Goal: Task Accomplishment & Management: Use online tool/utility

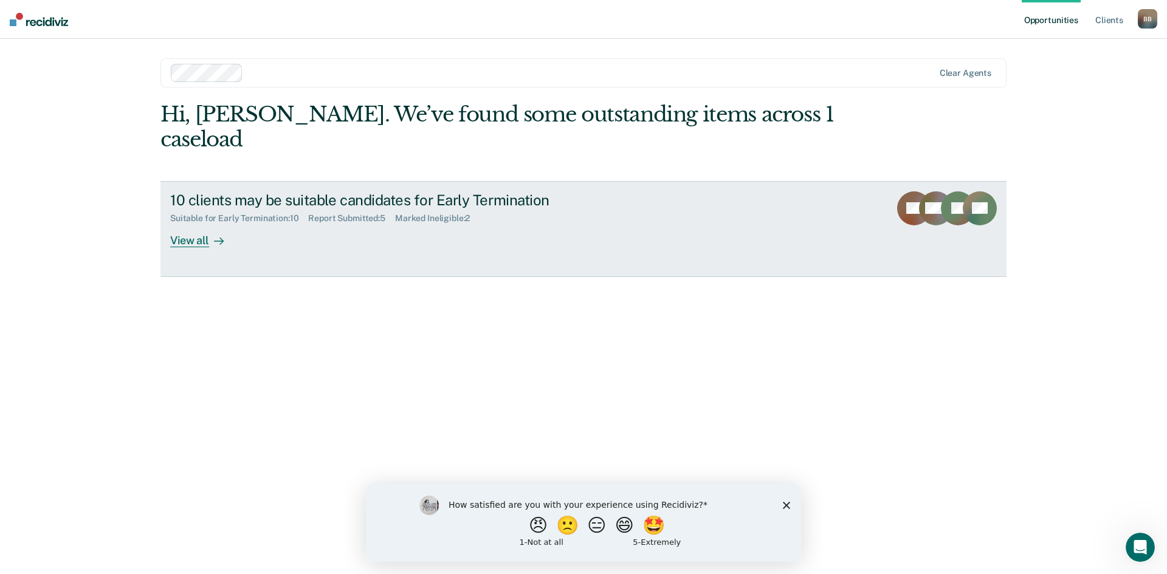
click at [198, 224] on div "View all" at bounding box center [204, 236] width 68 height 24
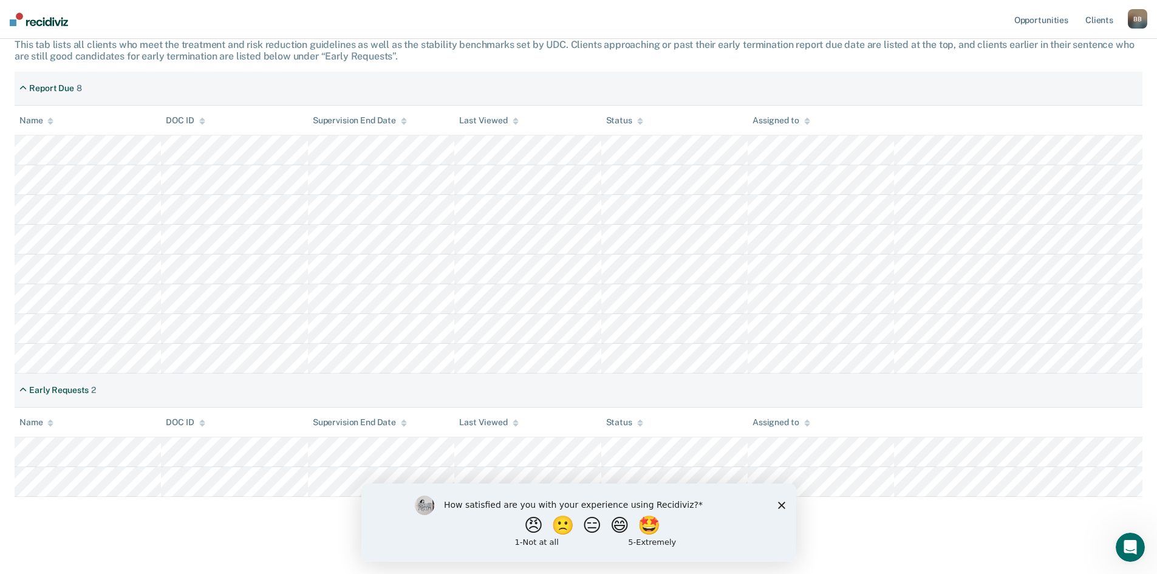
scroll to position [215, 0]
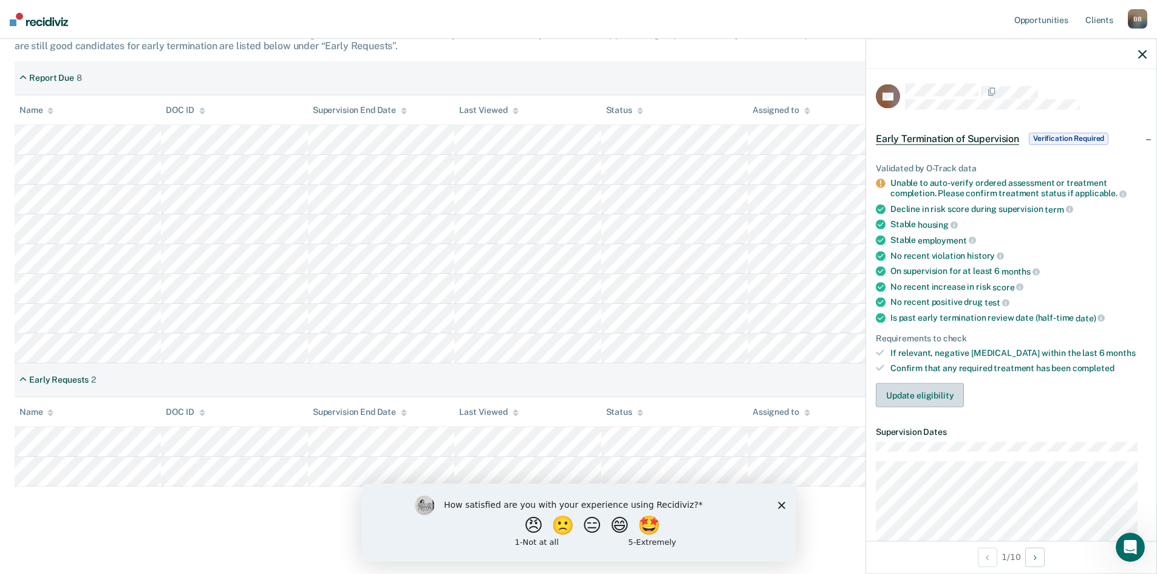
click at [928, 388] on button "Update eligibility" at bounding box center [920, 395] width 88 height 24
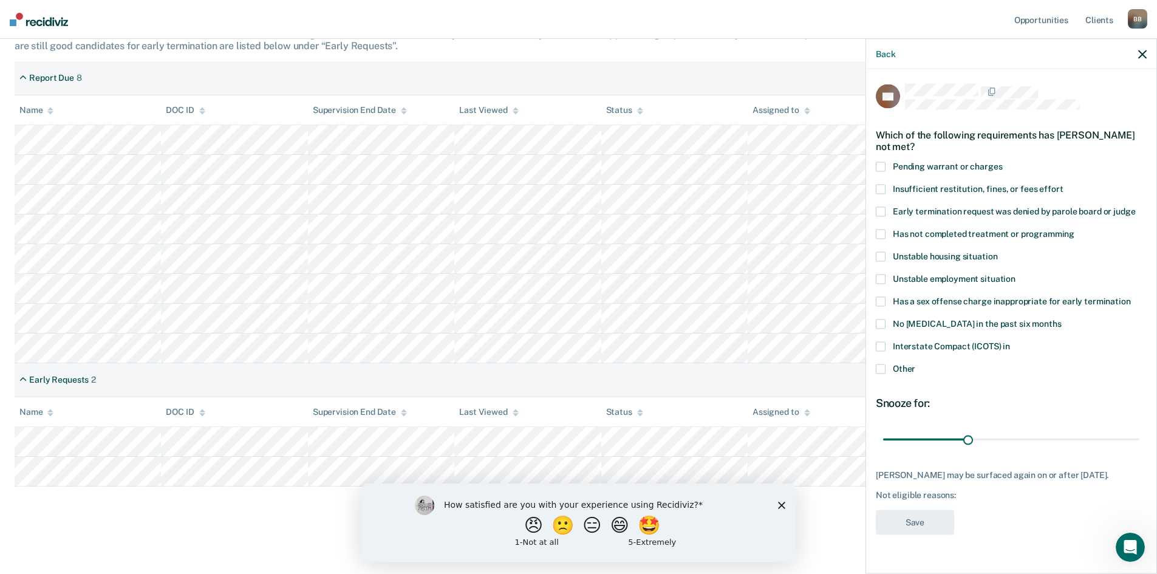
click at [885, 166] on span at bounding box center [881, 167] width 10 height 10
click at [1003, 162] on input "Pending warrant or charges" at bounding box center [1003, 162] width 0 height 0
click at [926, 523] on button "Save" at bounding box center [915, 522] width 78 height 25
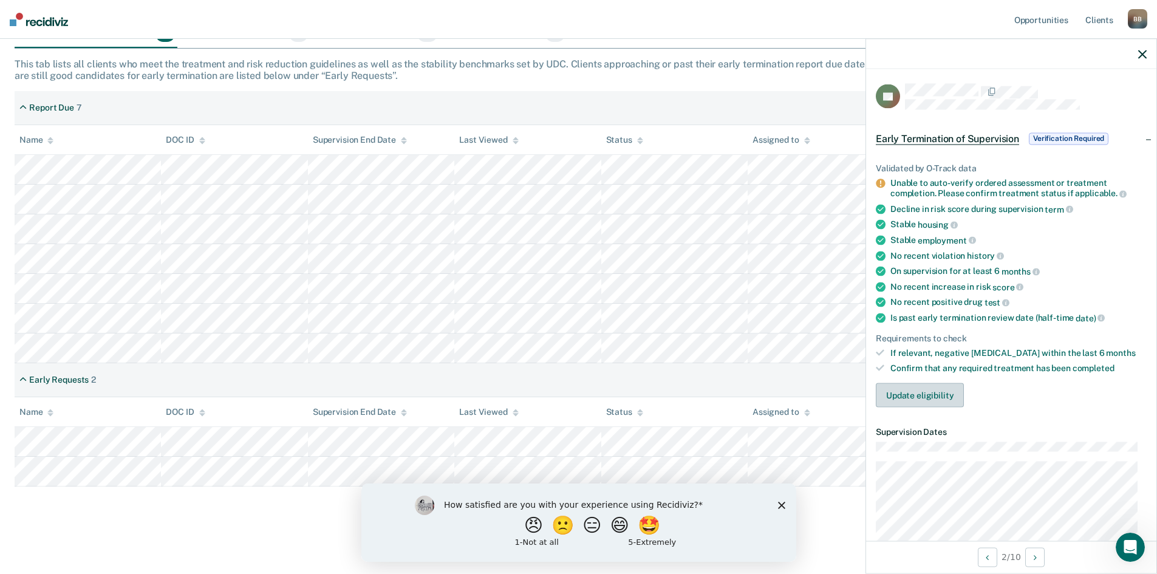
click at [924, 395] on button "Update eligibility" at bounding box center [920, 395] width 88 height 24
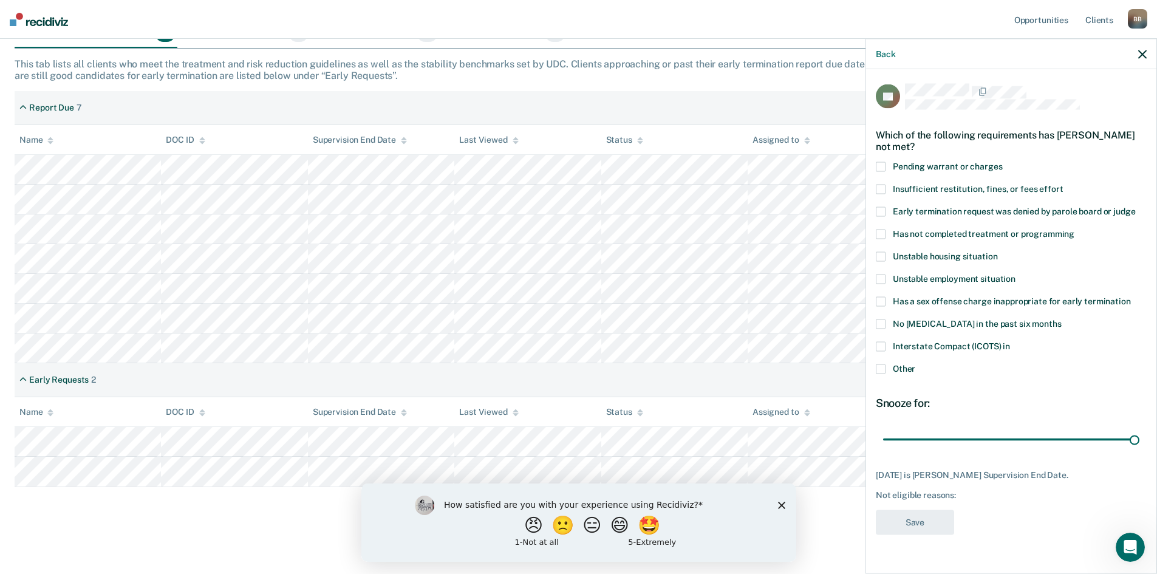
click at [879, 235] on span at bounding box center [881, 234] width 10 height 10
click at [1075, 229] on input "Has not completed treatment or programming" at bounding box center [1075, 229] width 0 height 0
click at [924, 524] on button "Save" at bounding box center [915, 522] width 78 height 25
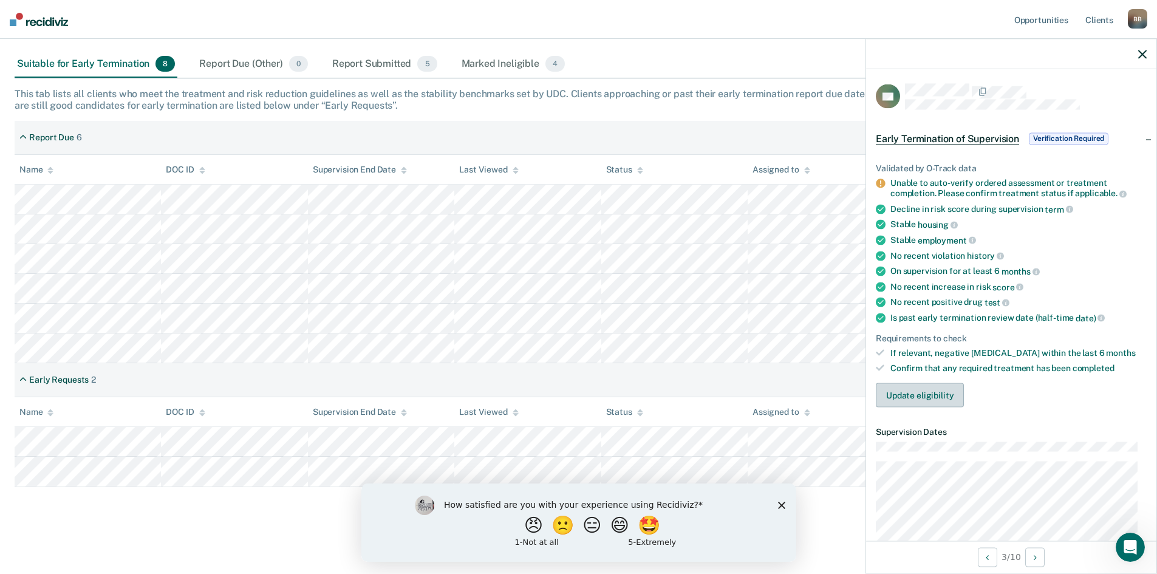
click at [929, 397] on button "Update eligibility" at bounding box center [920, 395] width 88 height 24
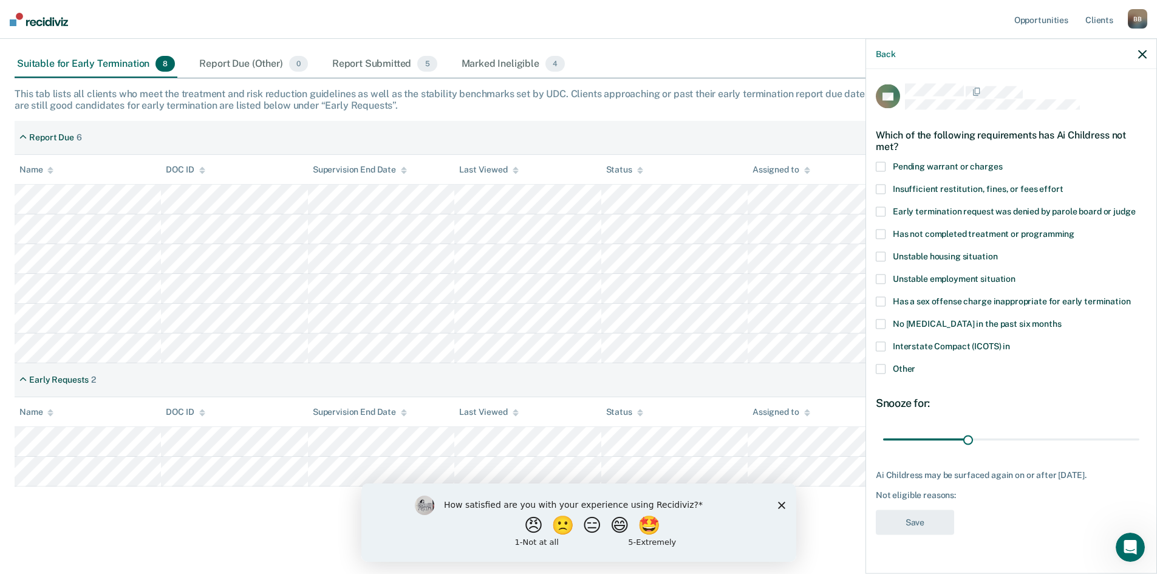
click at [880, 231] on span at bounding box center [881, 234] width 10 height 10
click at [1075, 229] on input "Has not completed treatment or programming" at bounding box center [1075, 229] width 0 height 0
click at [924, 522] on button "Save" at bounding box center [915, 522] width 78 height 25
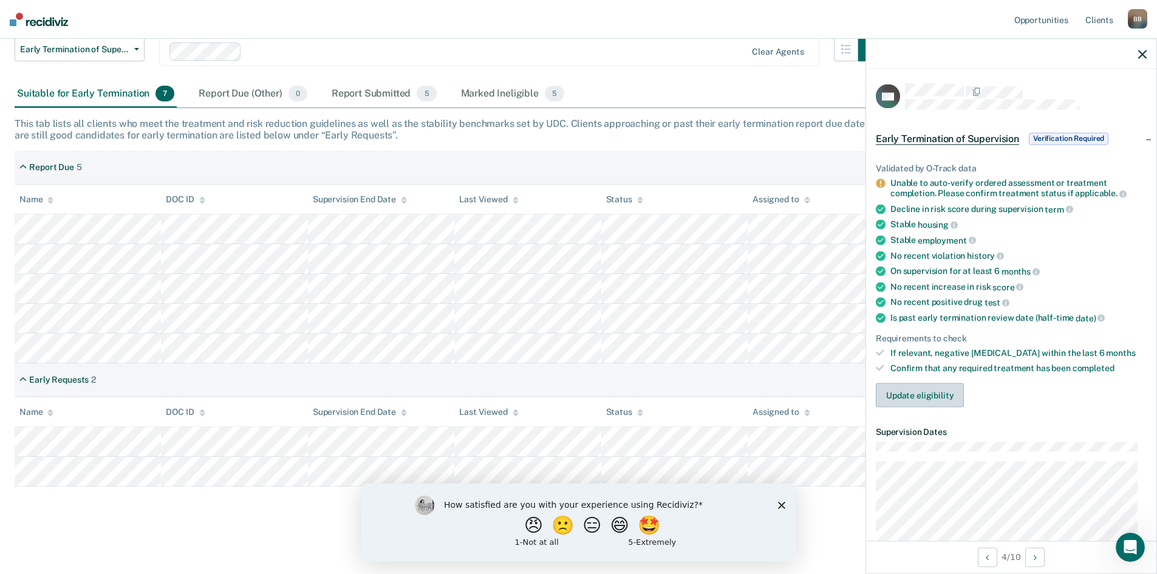
click at [916, 388] on button "Update eligibility" at bounding box center [920, 395] width 88 height 24
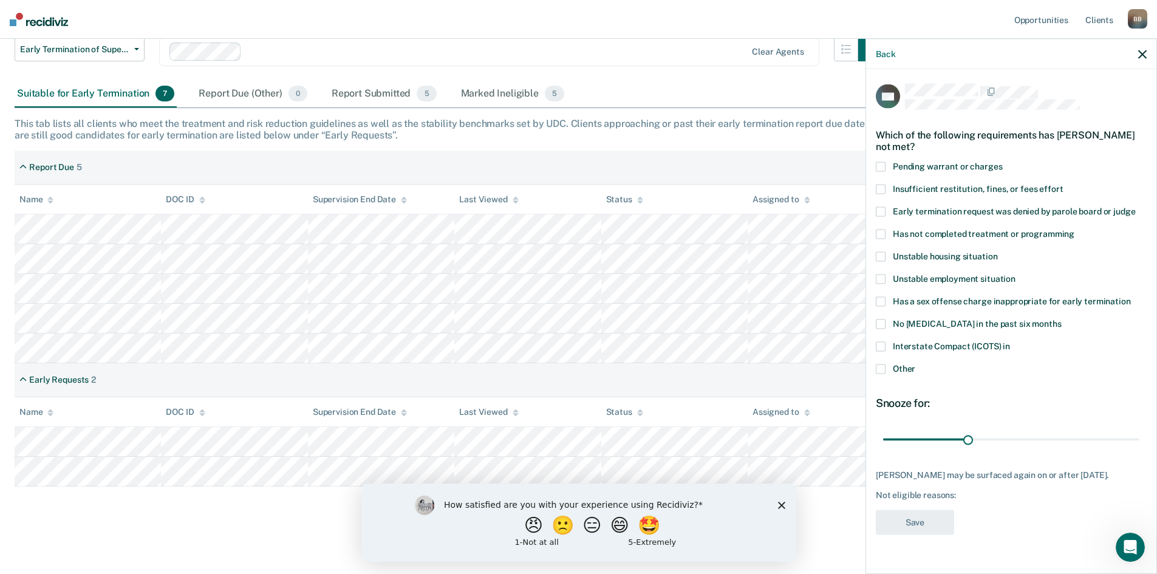
click at [883, 231] on span at bounding box center [881, 234] width 10 height 10
click at [1075, 229] on input "Has not completed treatment or programming" at bounding box center [1075, 229] width 0 height 0
click at [914, 523] on button "Save" at bounding box center [915, 522] width 78 height 25
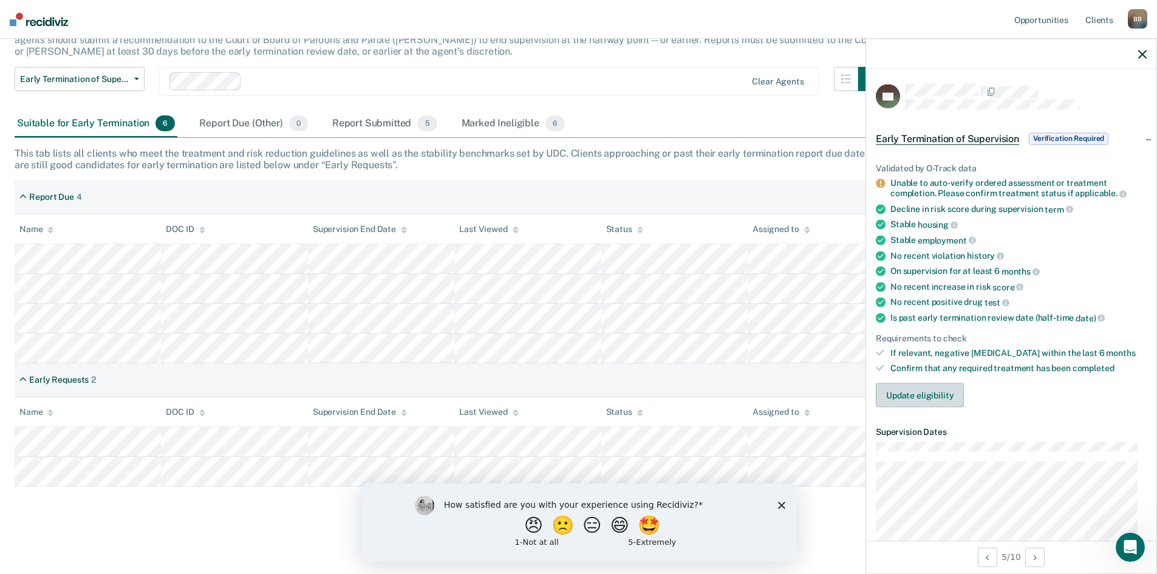
click at [898, 386] on button "Update eligibility" at bounding box center [920, 395] width 88 height 24
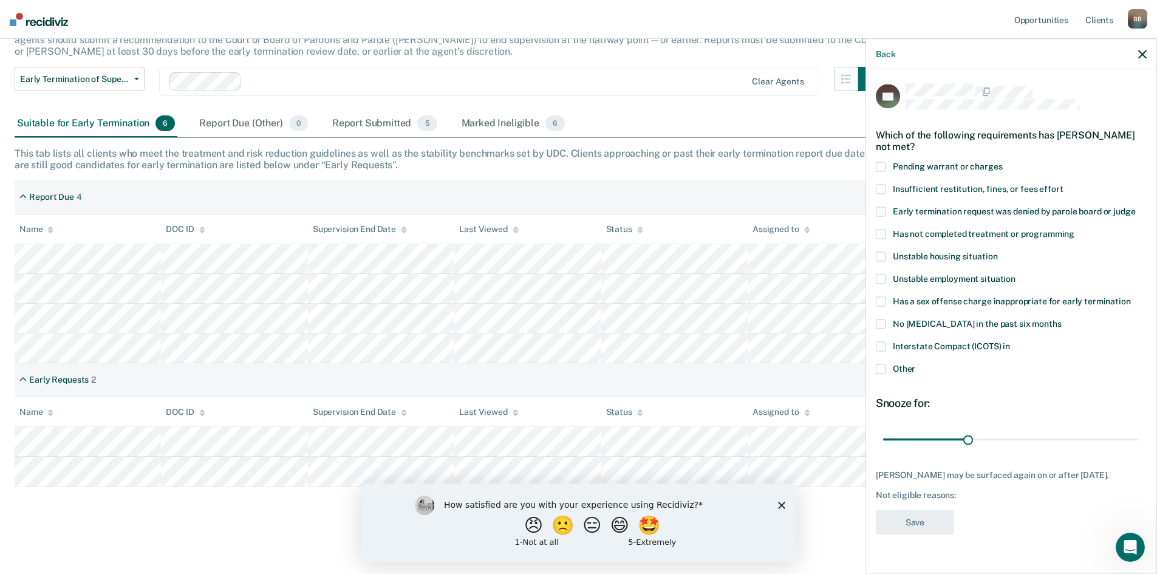
click at [880, 235] on span at bounding box center [881, 234] width 10 height 10
click at [1075, 229] on input "Has not completed treatment or programming" at bounding box center [1075, 229] width 0 height 0
click at [927, 523] on button "Save" at bounding box center [915, 522] width 78 height 25
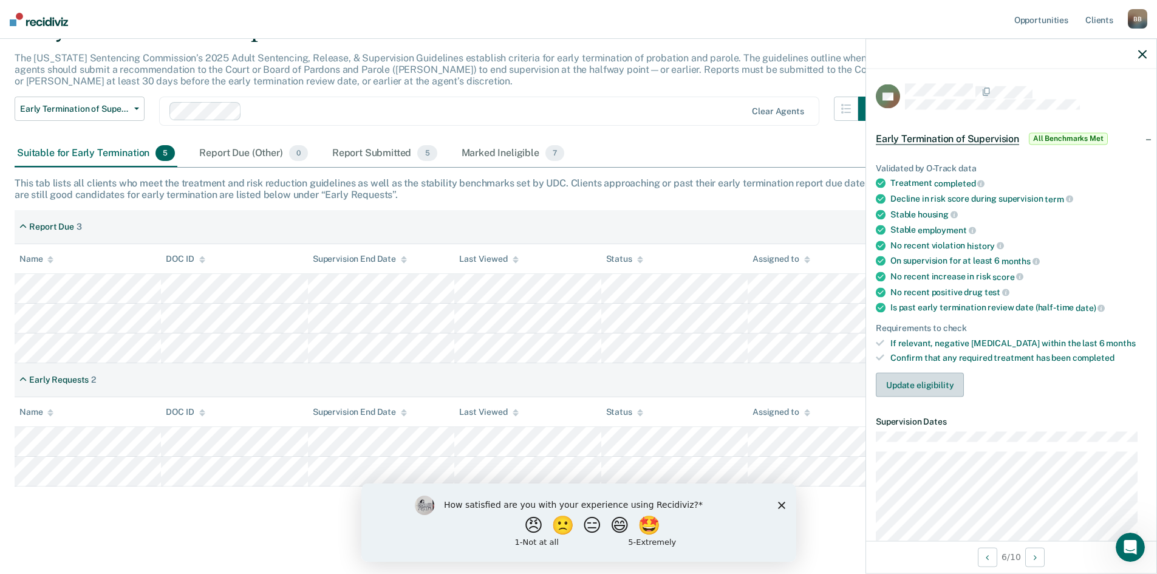
click at [932, 389] on button "Update eligibility" at bounding box center [920, 385] width 88 height 24
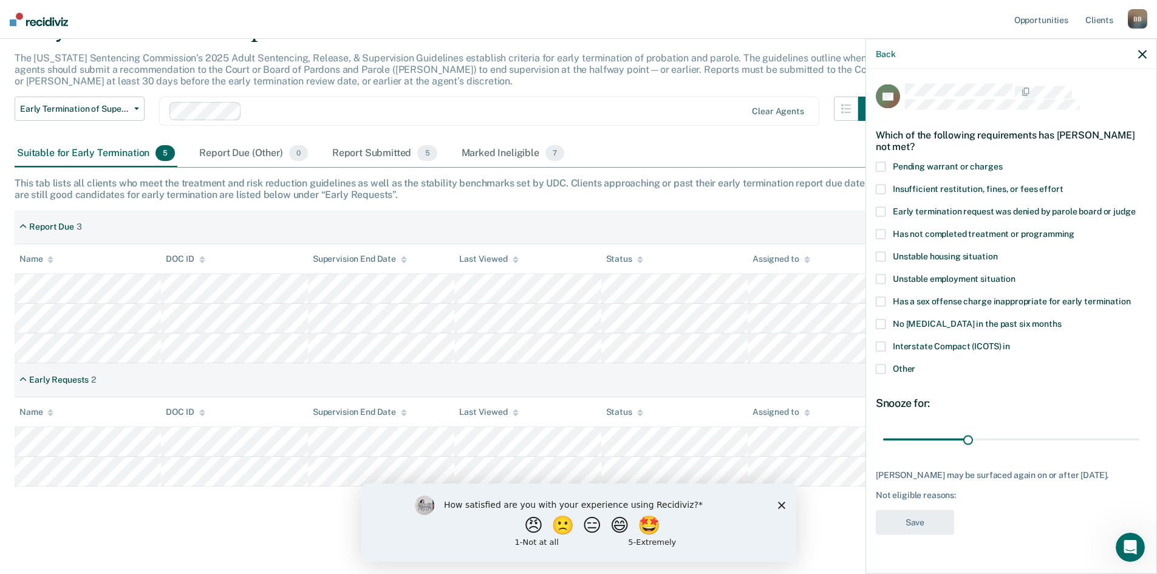
click at [882, 193] on span at bounding box center [881, 189] width 10 height 10
click at [1063, 184] on input "Insufficient restitution, fines, or fees effort" at bounding box center [1063, 184] width 0 height 0
click at [928, 534] on button "Save" at bounding box center [915, 522] width 78 height 25
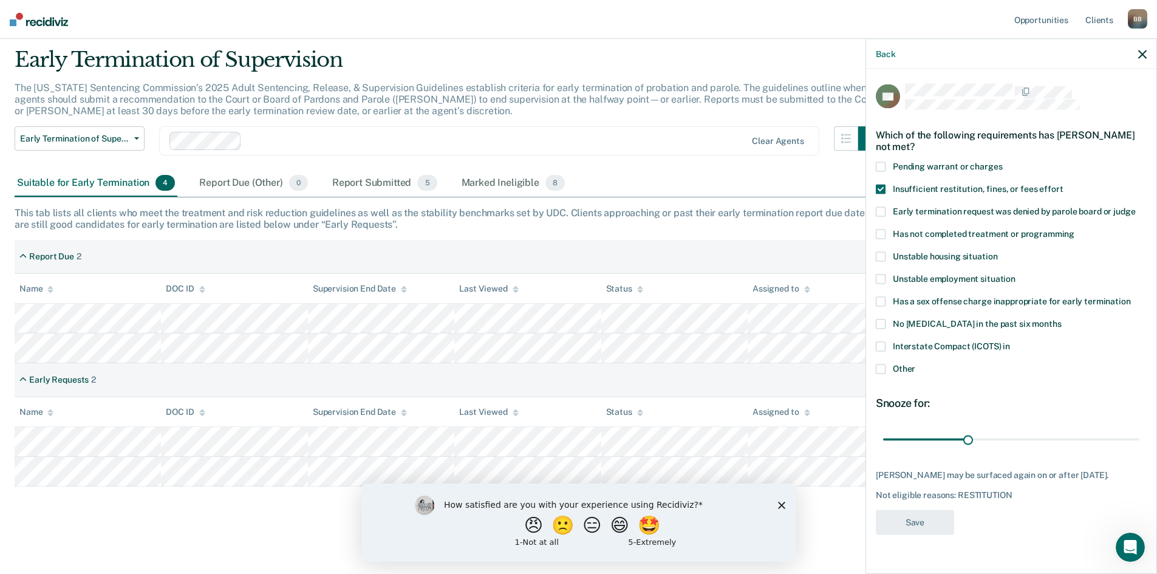
scroll to position [36, 0]
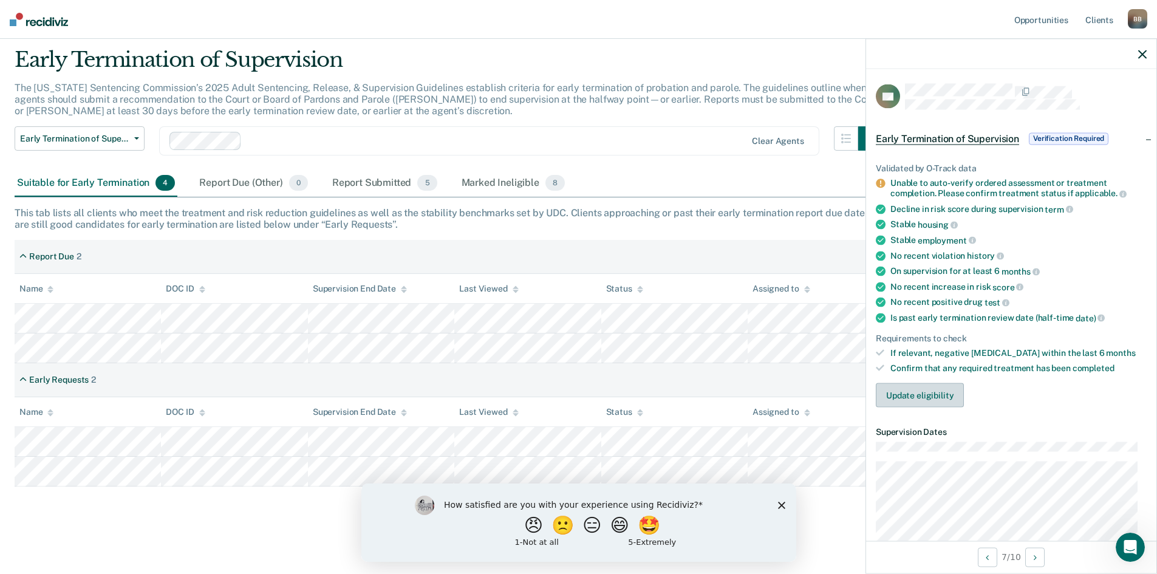
click at [917, 392] on button "Update eligibility" at bounding box center [920, 395] width 88 height 24
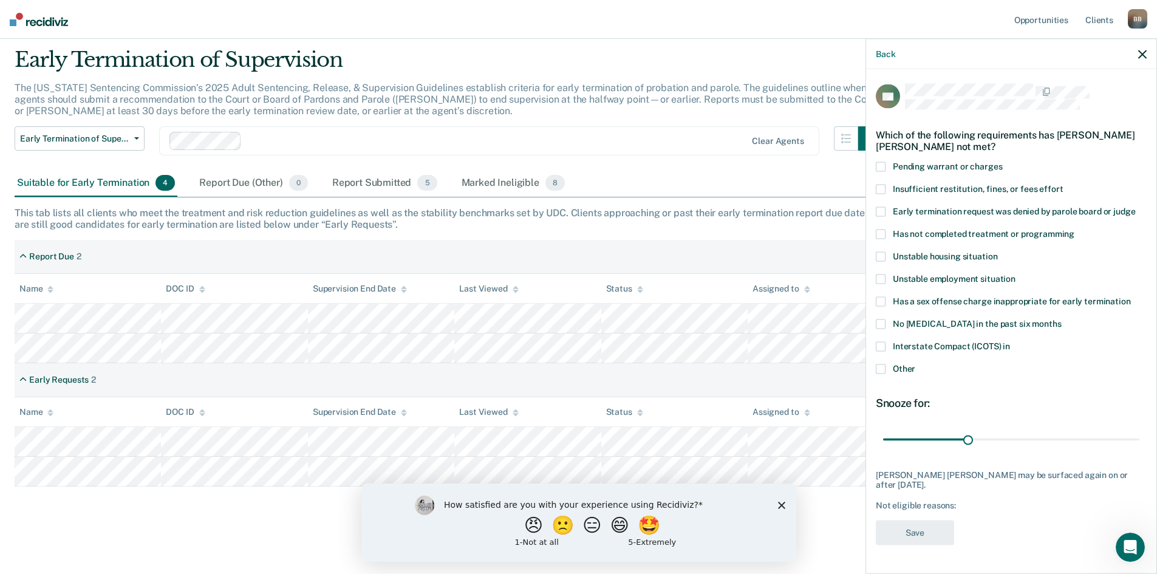
click at [879, 235] on span at bounding box center [881, 234] width 10 height 10
click at [1075, 229] on input "Has not completed treatment or programming" at bounding box center [1075, 229] width 0 height 0
click at [921, 526] on button "Save" at bounding box center [915, 532] width 78 height 25
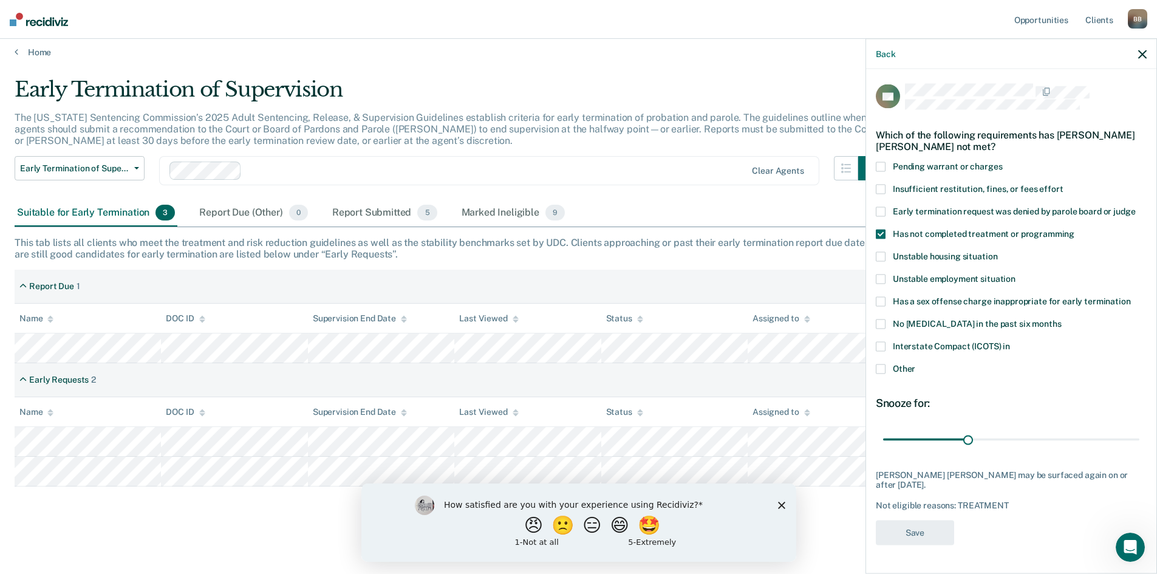
scroll to position [7, 0]
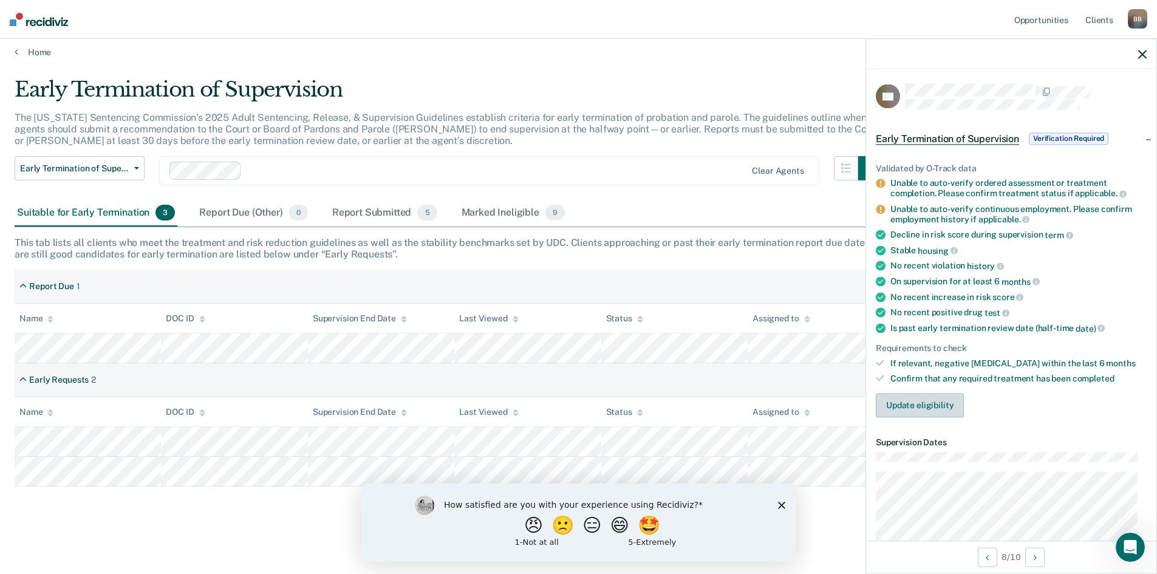
click at [894, 399] on button "Update eligibility" at bounding box center [920, 405] width 88 height 24
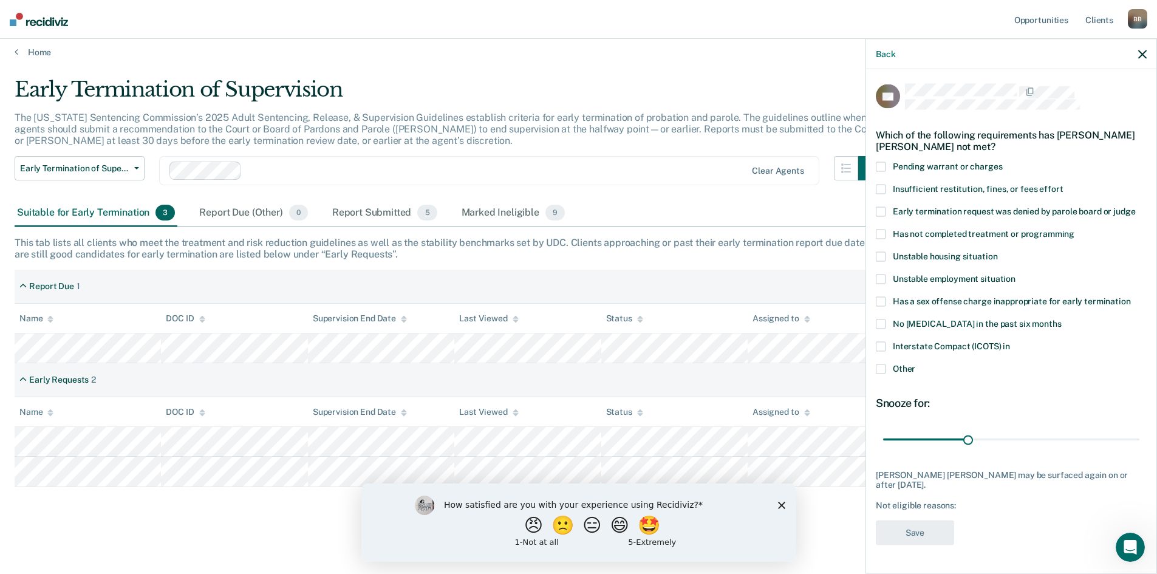
click at [881, 233] on span at bounding box center [881, 234] width 10 height 10
click at [1075, 229] on input "Has not completed treatment or programming" at bounding box center [1075, 229] width 0 height 0
click at [910, 531] on button "Save" at bounding box center [915, 532] width 78 height 25
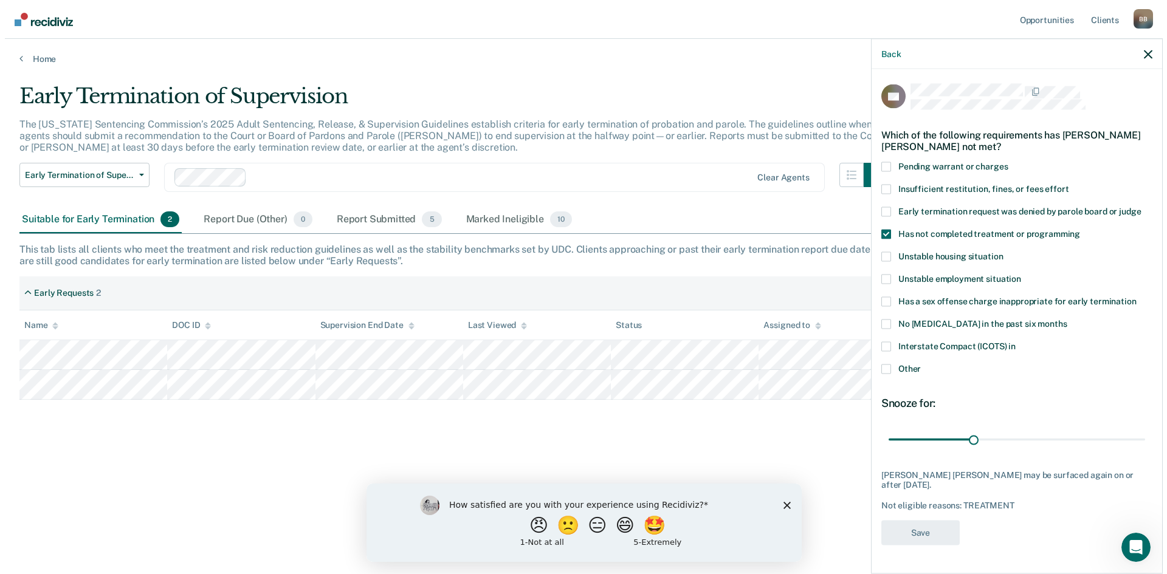
scroll to position [0, 0]
